Goal: Transaction & Acquisition: Purchase product/service

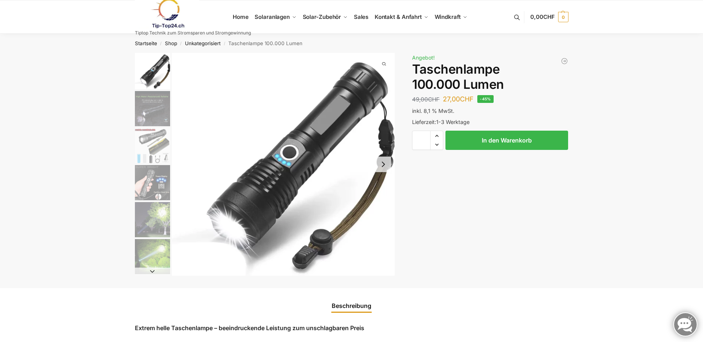
click at [157, 108] on img "2 / 6" at bounding box center [152, 108] width 35 height 35
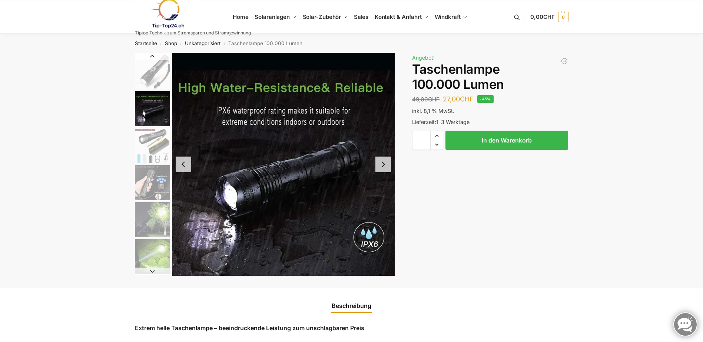
click at [383, 158] on button "Next slide" at bounding box center [383, 165] width 16 height 16
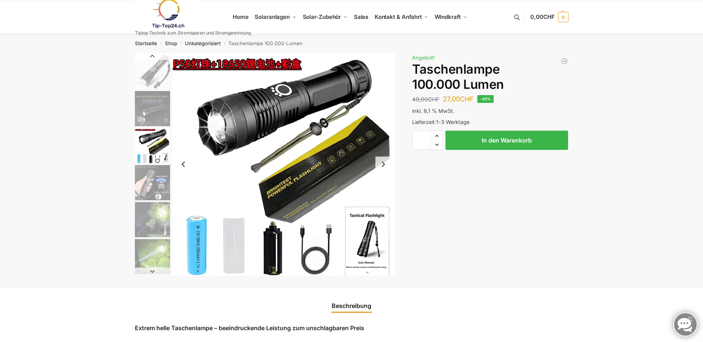
click at [383, 158] on button "Next slide" at bounding box center [383, 165] width 16 height 16
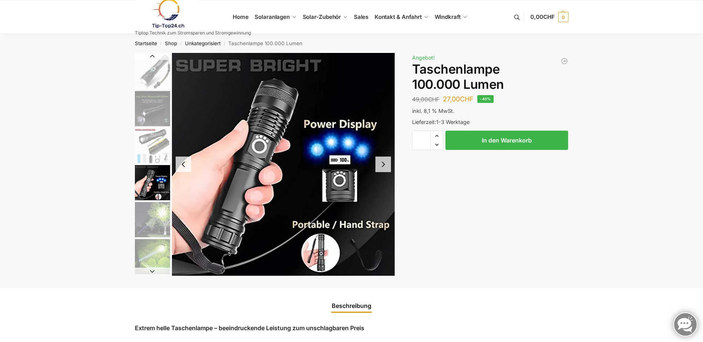
click at [383, 158] on button "Next slide" at bounding box center [383, 165] width 16 height 16
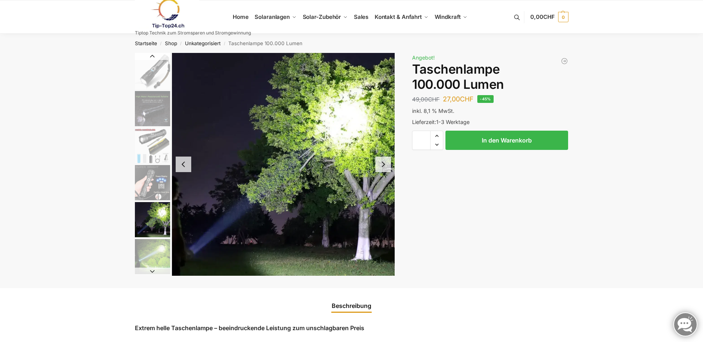
click at [383, 158] on button "Next slide" at bounding box center [383, 165] width 16 height 16
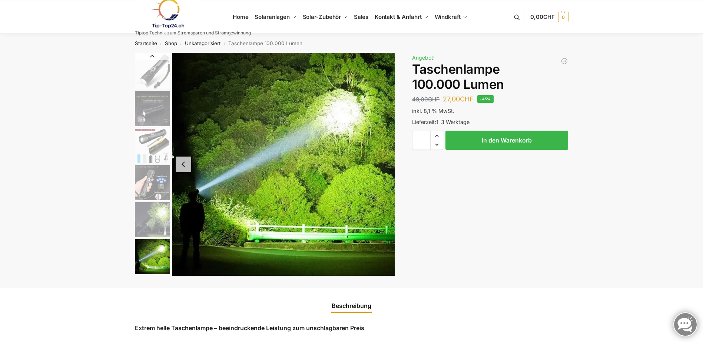
click at [383, 158] on img "6 / 6" at bounding box center [283, 164] width 223 height 223
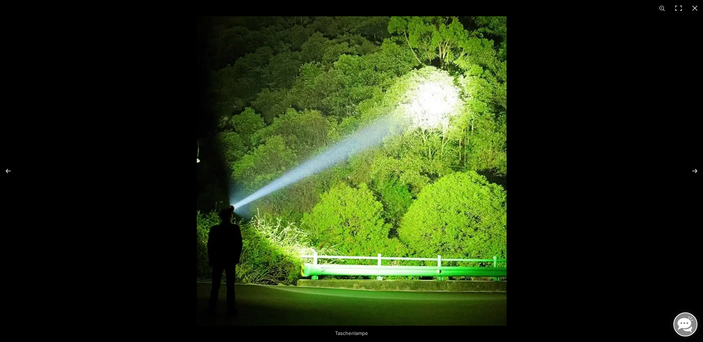
click at [382, 158] on img at bounding box center [352, 171] width 310 height 310
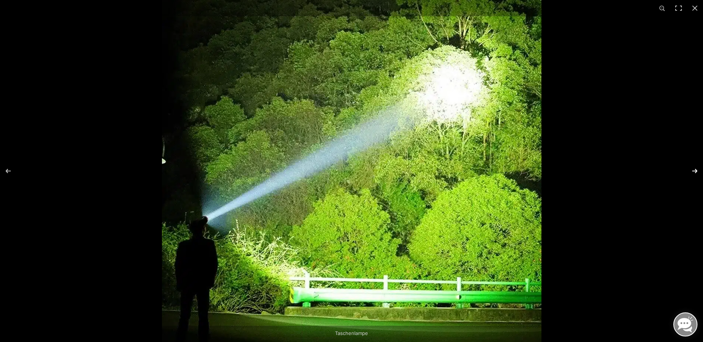
click at [693, 170] on button "Next (arrow right)" at bounding box center [690, 171] width 26 height 37
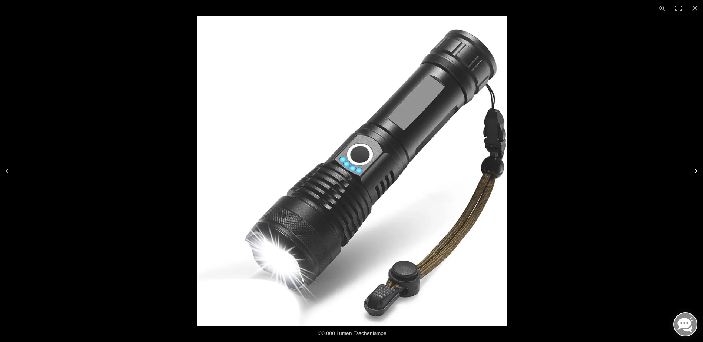
click at [693, 170] on button "Next (arrow right)" at bounding box center [690, 171] width 26 height 37
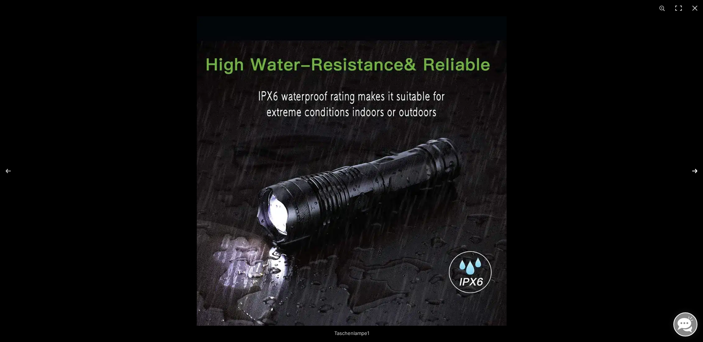
click at [693, 170] on button "Next (arrow right)" at bounding box center [690, 171] width 26 height 37
